Goal: Navigation & Orientation: Find specific page/section

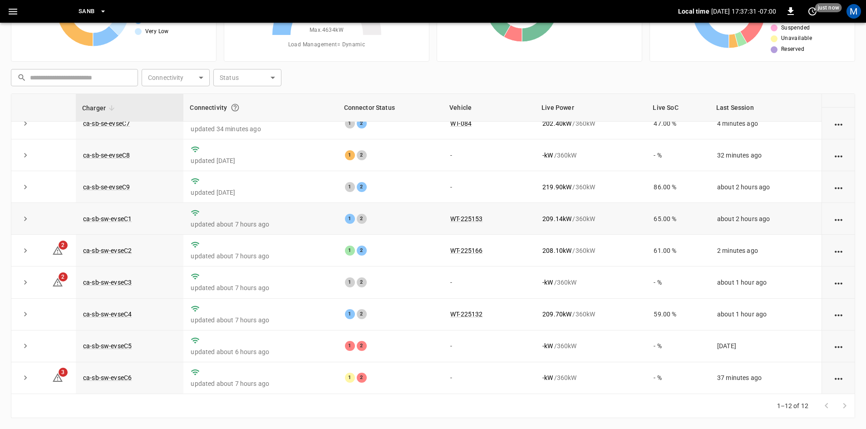
scroll to position [115, 0]
click at [100, 378] on link "ca-sb-sw-evseC6" at bounding box center [107, 377] width 52 height 11
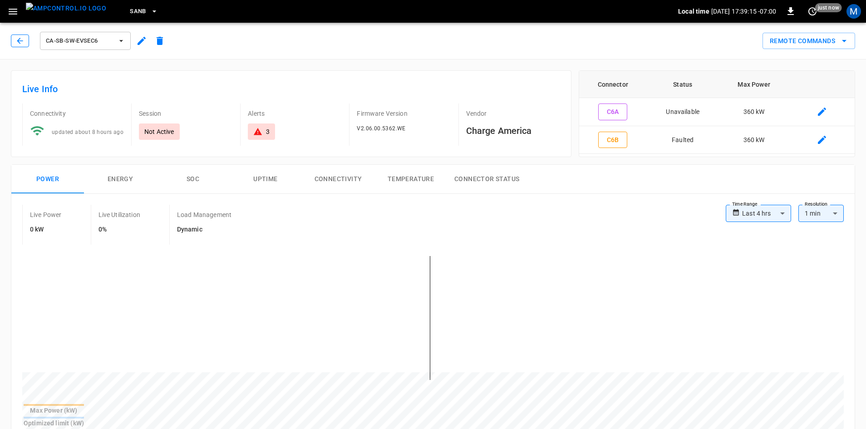
click at [19, 39] on icon "button" at bounding box center [19, 40] width 9 height 9
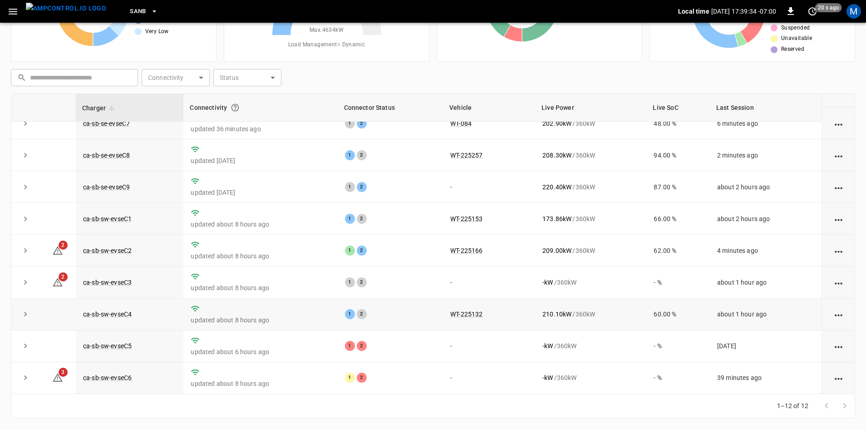
scroll to position [69, 0]
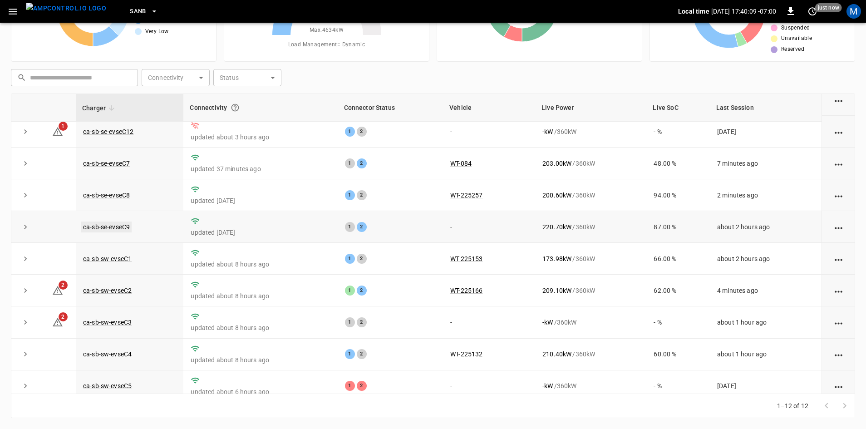
click at [127, 228] on link "ca-sb-se-evseC9" at bounding box center [106, 226] width 50 height 11
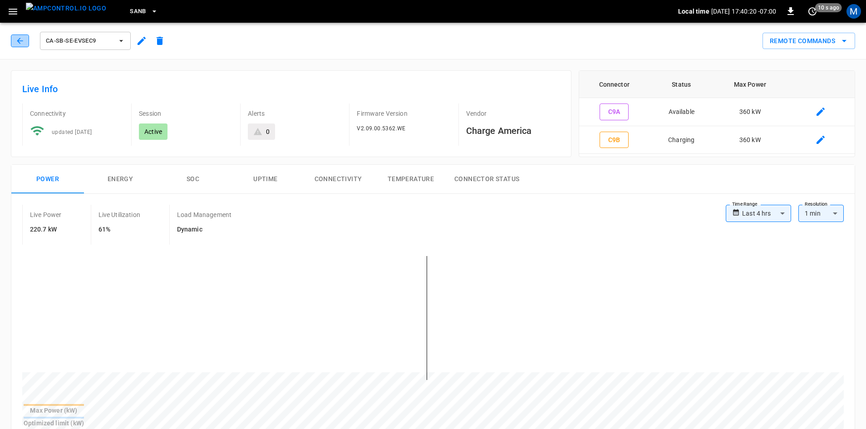
click at [19, 44] on icon "button" at bounding box center [19, 40] width 9 height 9
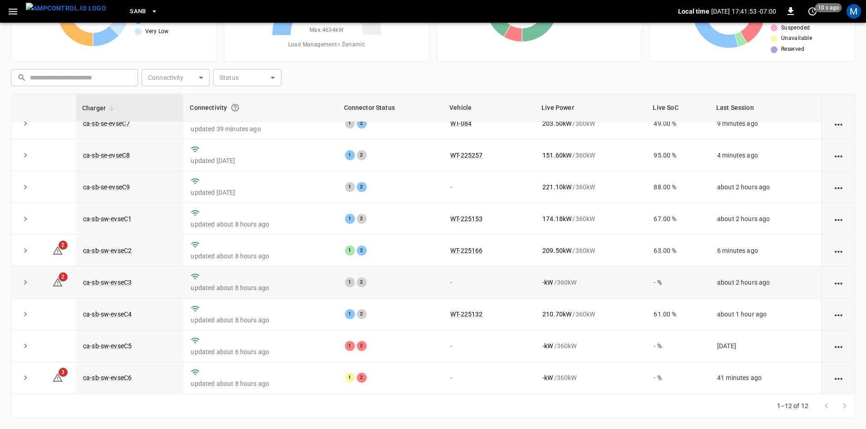
scroll to position [115, 0]
click at [116, 374] on link "ca-sb-sw-evseC6" at bounding box center [107, 377] width 52 height 11
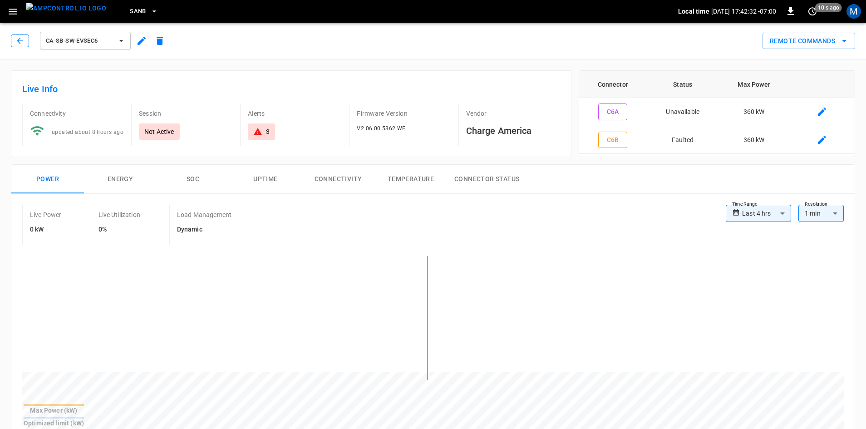
click at [21, 46] on button "button" at bounding box center [20, 40] width 18 height 13
